Goal: Transaction & Acquisition: Purchase product/service

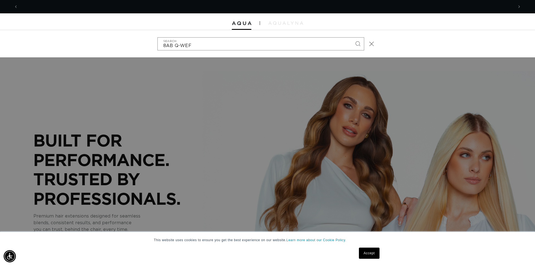
scroll to position [0, 495]
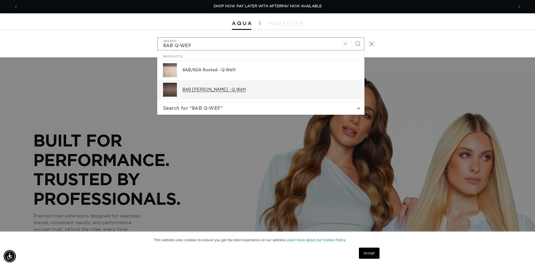
type input "8AB Q-WEF"
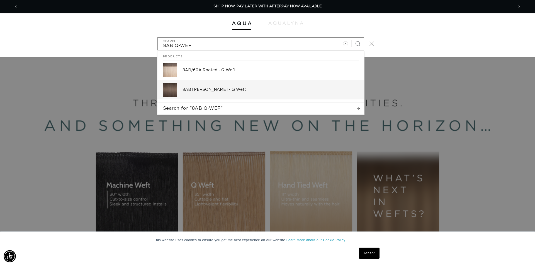
click at [213, 94] on div "8AB [PERSON_NAME] - Q Weft" at bounding box center [271, 90] width 176 height 14
